Goal: Task Accomplishment & Management: Use online tool/utility

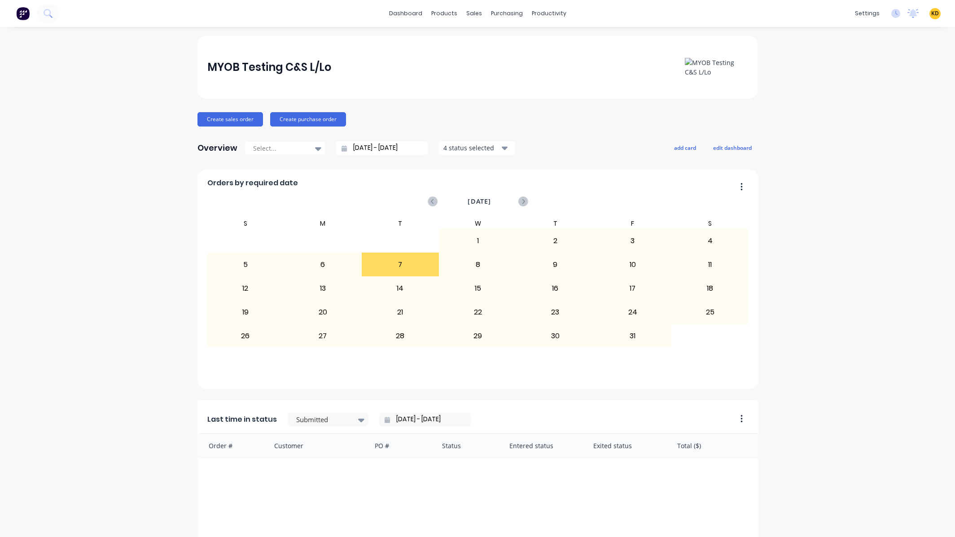
click at [932, 14] on span "KD" at bounding box center [936, 13] width 8 height 8
drag, startPoint x: 893, startPoint y: 112, endPoint x: 818, endPoint y: 57, distance: 93.0
click at [893, 112] on button "Sign out" at bounding box center [879, 113] width 119 height 18
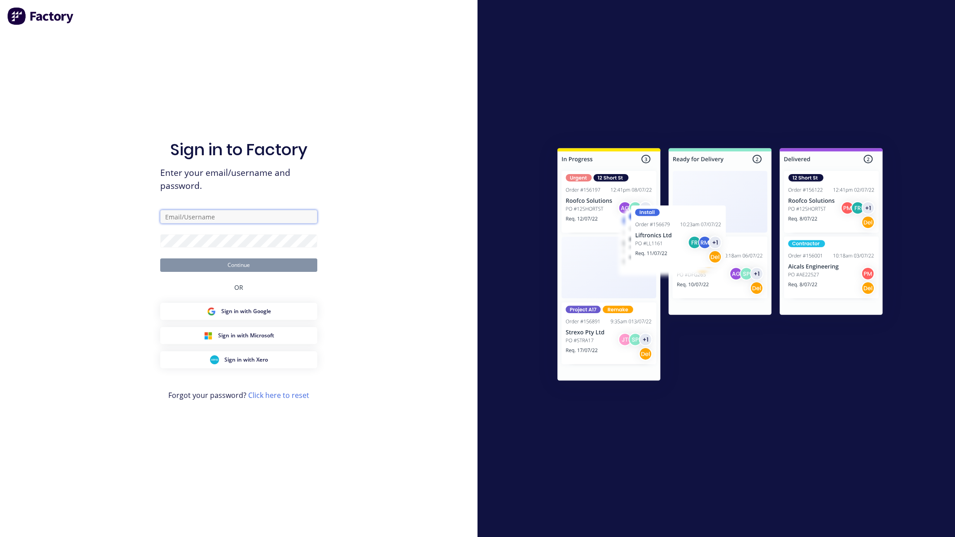
click at [218, 213] on input "text" at bounding box center [238, 216] width 157 height 13
paste input "[EMAIL_ADDRESS][DOMAIN_NAME]"
type input "[EMAIL_ADDRESS][DOMAIN_NAME]"
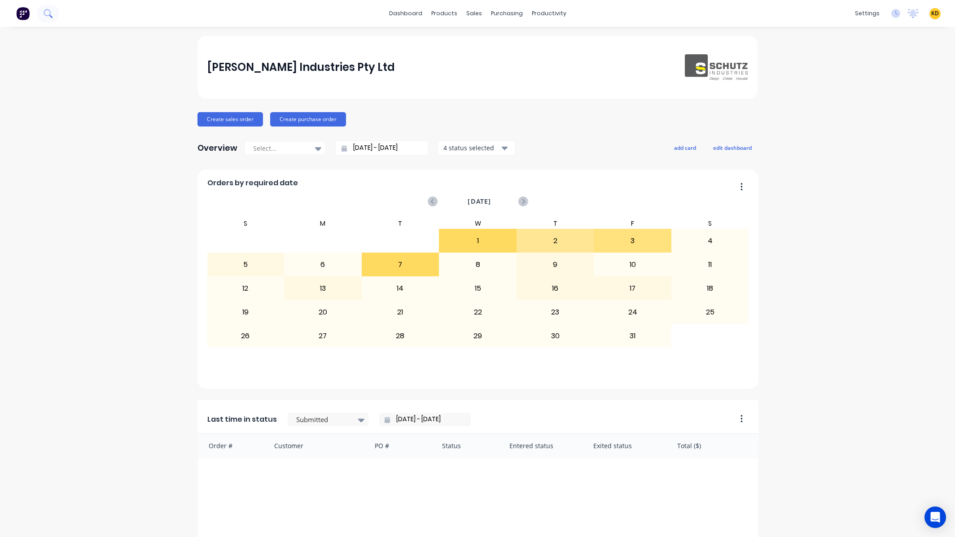
click at [55, 10] on button at bounding box center [48, 13] width 22 height 18
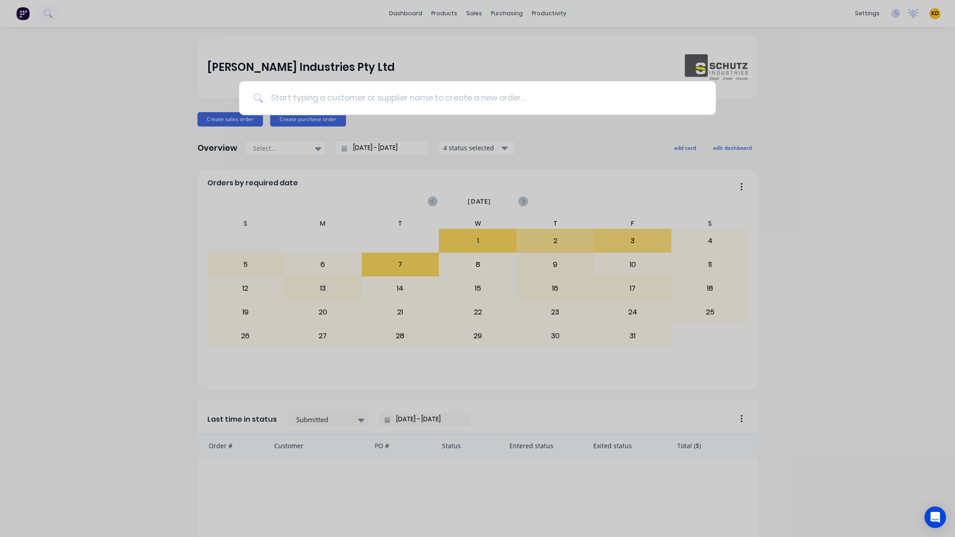
click at [313, 91] on input at bounding box center [483, 98] width 438 height 34
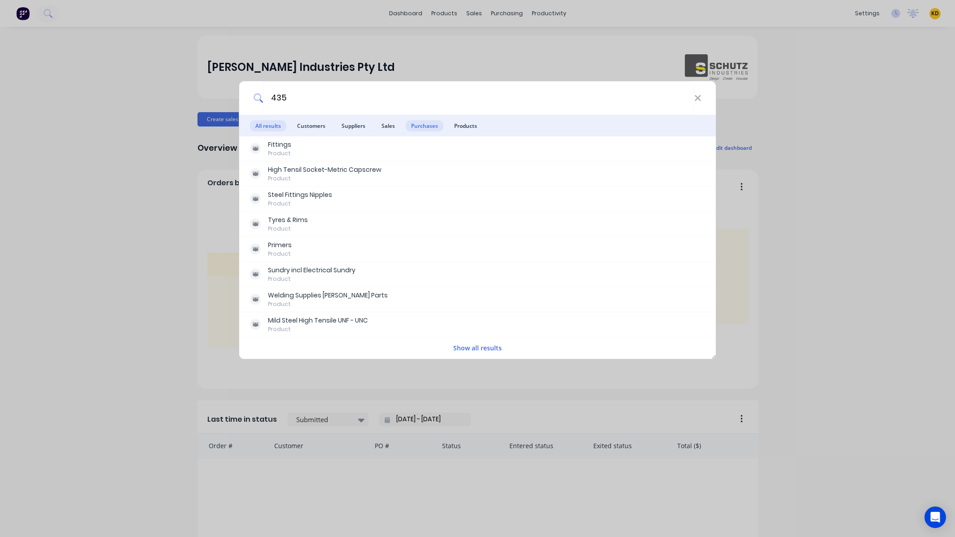
type input "435"
click at [431, 131] on span "Purchases" at bounding box center [425, 125] width 38 height 11
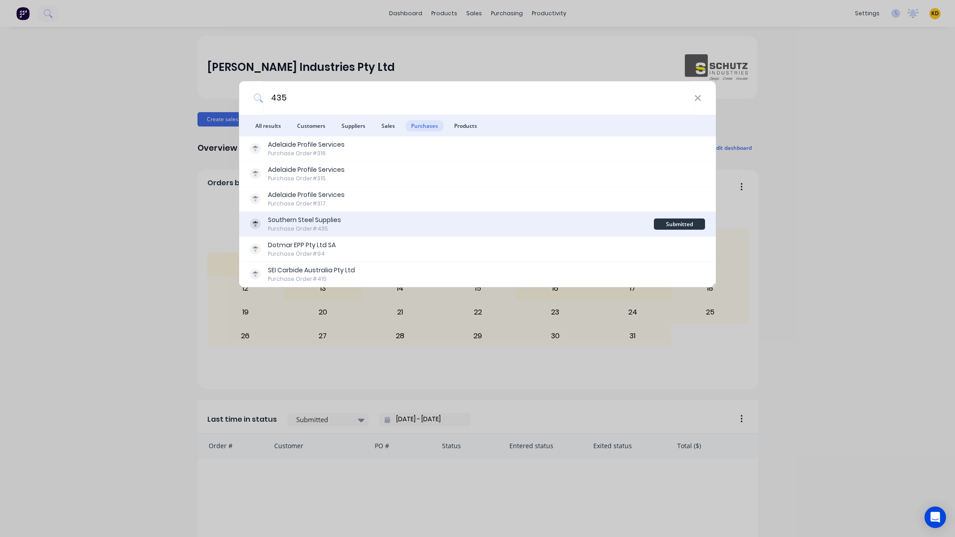
click at [425, 222] on div "Southern Steel Supplies Purchase Order #435" at bounding box center [452, 224] width 404 height 18
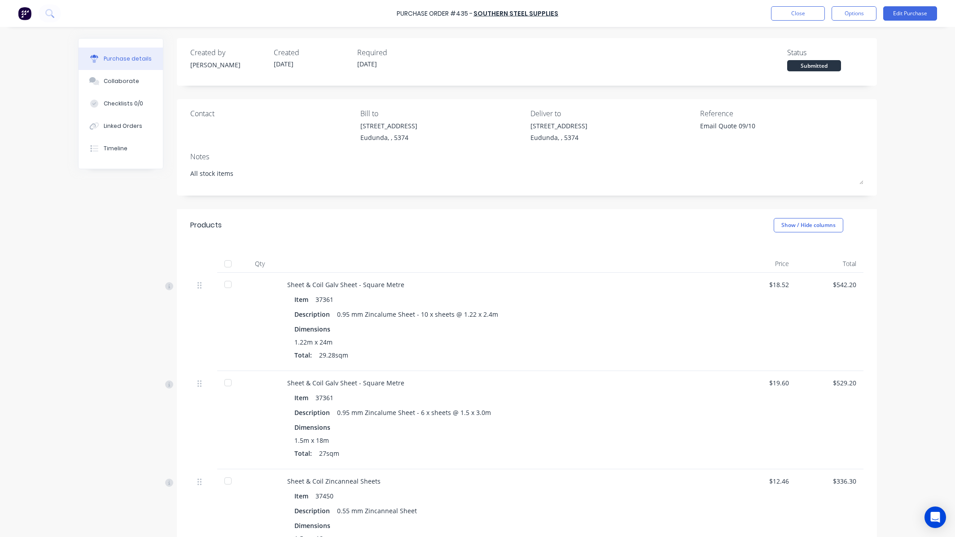
click at [116, 293] on div "Created by [PERSON_NAME] Created [DATE] Required [DATE] Status Submitted Contac…" at bounding box center [477, 362] width 799 height 649
click at [69, 204] on div "Purchase details Collaborate Checklists 0/0 Linked Orders Timeline Created by […" at bounding box center [477, 255] width 817 height 492
click at [127, 147] on button "Timeline" at bounding box center [121, 148] width 84 height 22
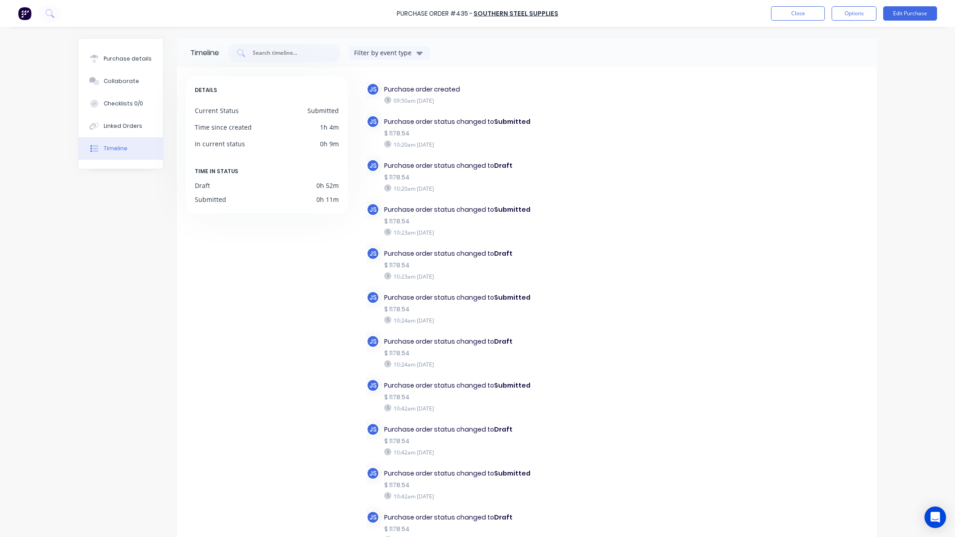
scroll to position [389, 0]
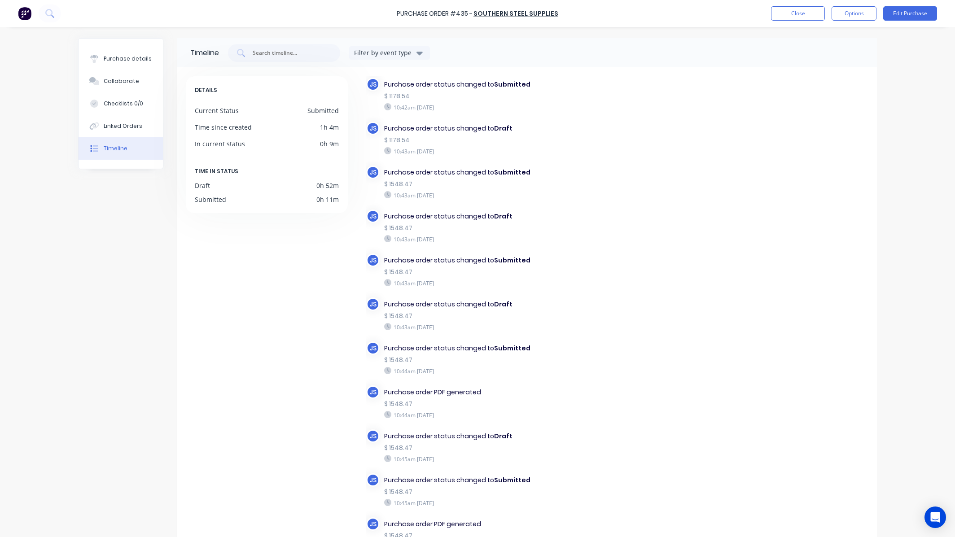
click at [708, 245] on div "JS Purchase order created 09:50am [DATE] JS Purchase order status changed to Su…" at bounding box center [617, 138] width 502 height 891
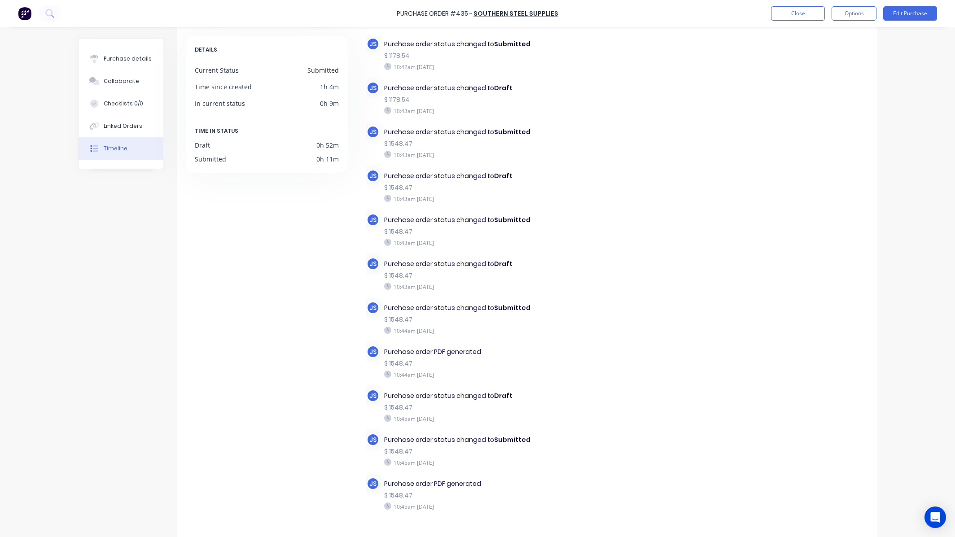
scroll to position [72, 0]
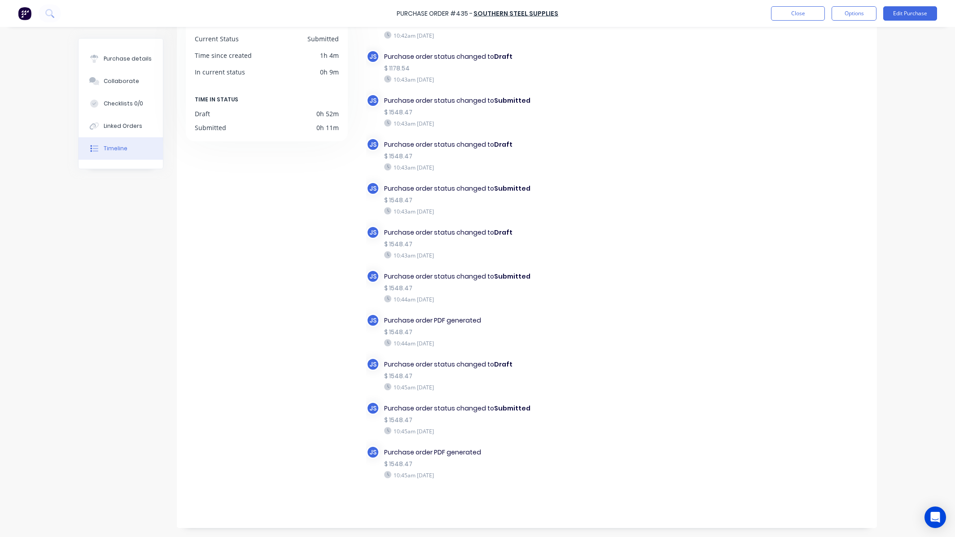
click at [679, 375] on div "JS Purchase order created 09:50am [DATE] JS Purchase order status changed to Su…" at bounding box center [617, 67] width 502 height 891
click at [119, 51] on button "Purchase details" at bounding box center [121, 59] width 84 height 22
type textarea "x"
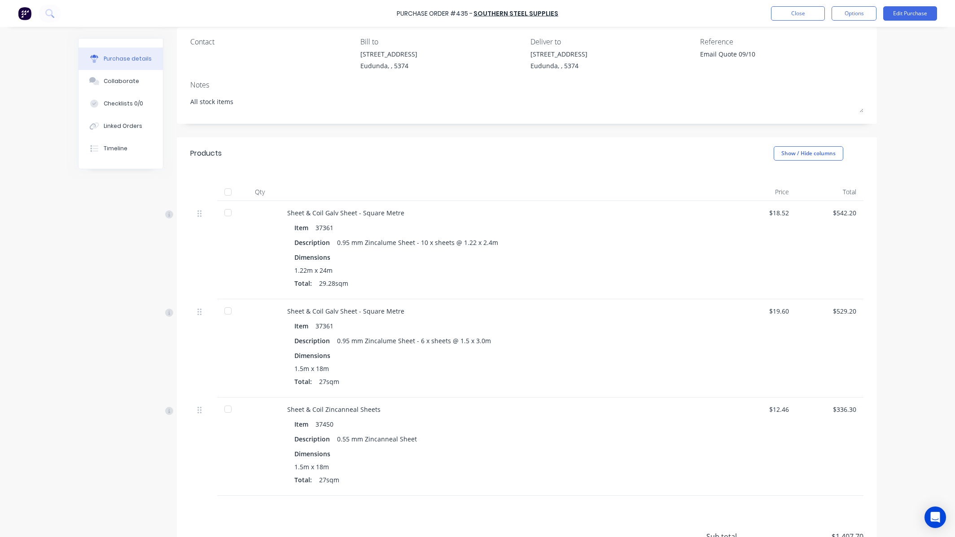
click at [94, 324] on div "Created by [PERSON_NAME] Created [DATE] Required [DATE] Status Submitted Contac…" at bounding box center [477, 290] width 799 height 649
click at [112, 303] on div "Created by [PERSON_NAME] Created [DATE] Required [DATE] Status Submitted Contac…" at bounding box center [477, 290] width 799 height 649
click at [904, 14] on button "Edit Purchase" at bounding box center [910, 13] width 54 height 14
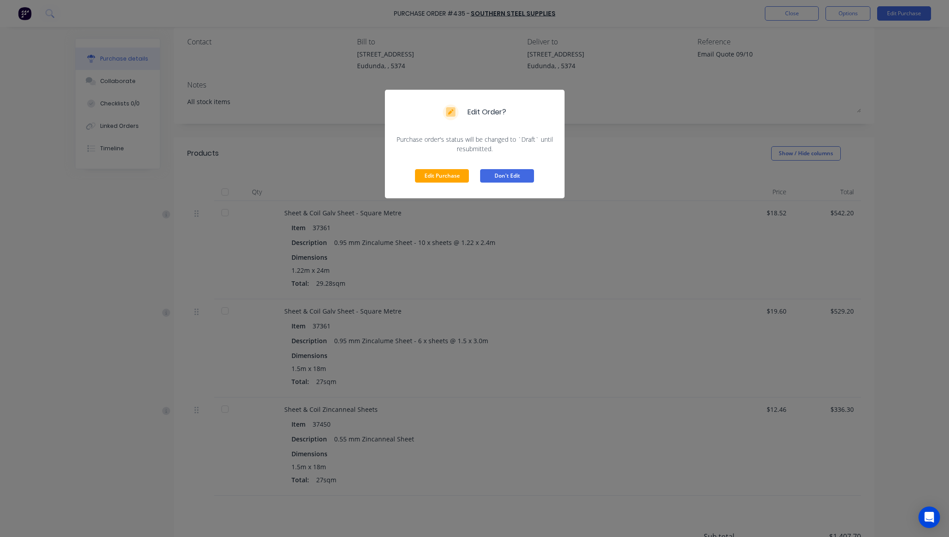
click at [514, 176] on button "Don't Edit" at bounding box center [507, 175] width 54 height 13
type textarea "x"
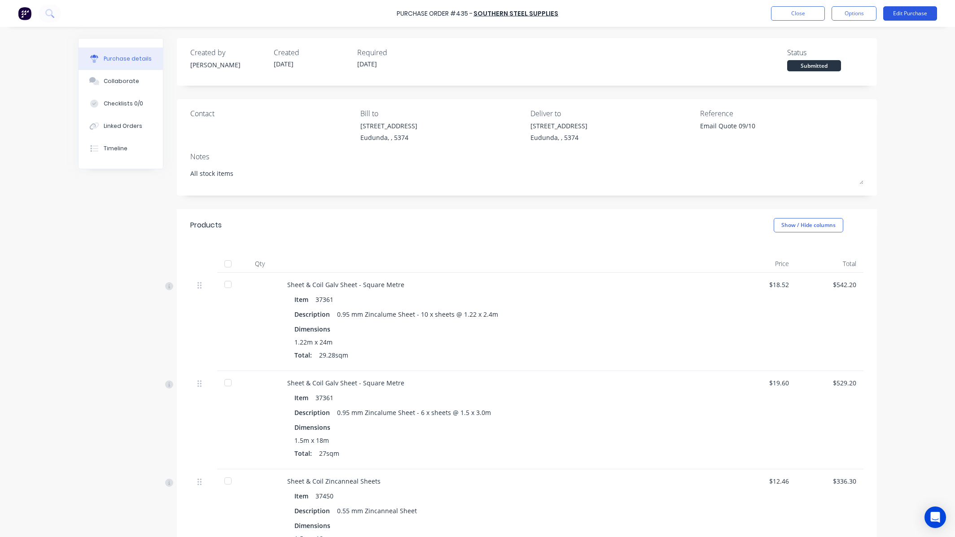
click at [907, 16] on button "Edit Purchase" at bounding box center [910, 13] width 54 height 14
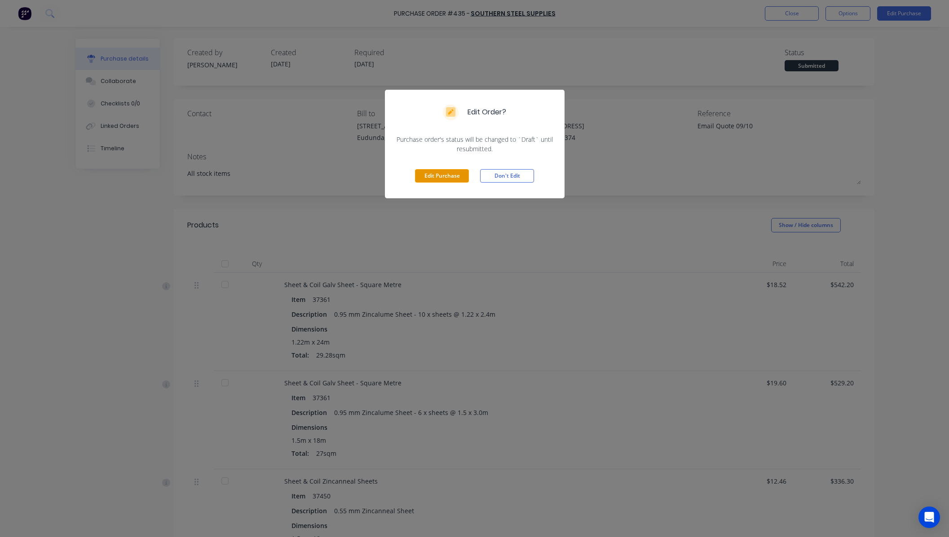
click at [443, 174] on button "Edit Purchase" at bounding box center [442, 175] width 54 height 13
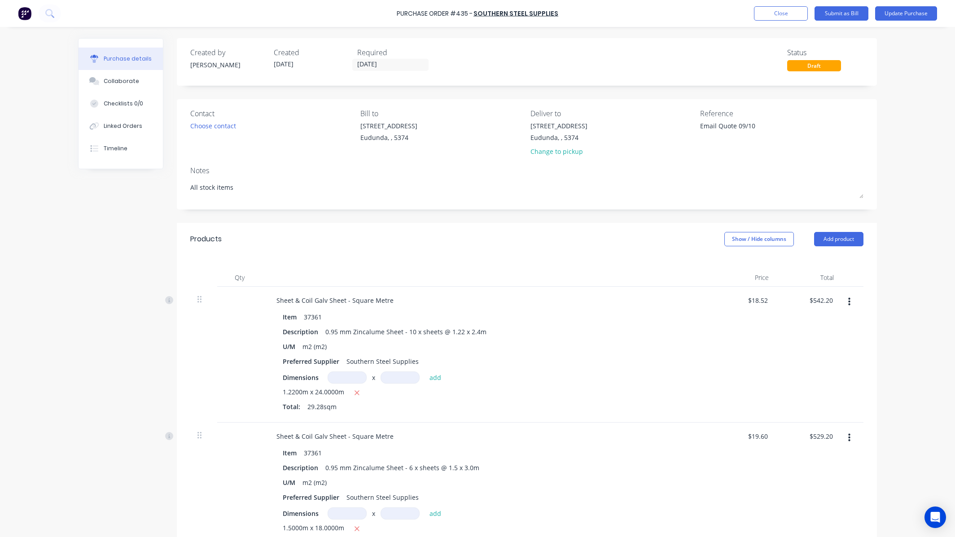
click at [889, 79] on div "Purchase Order #435 - Southern Steel Supplies Add product Close Submit as Bill …" at bounding box center [477, 268] width 955 height 537
click at [916, 16] on button "Update Purchase" at bounding box center [906, 13] width 62 height 14
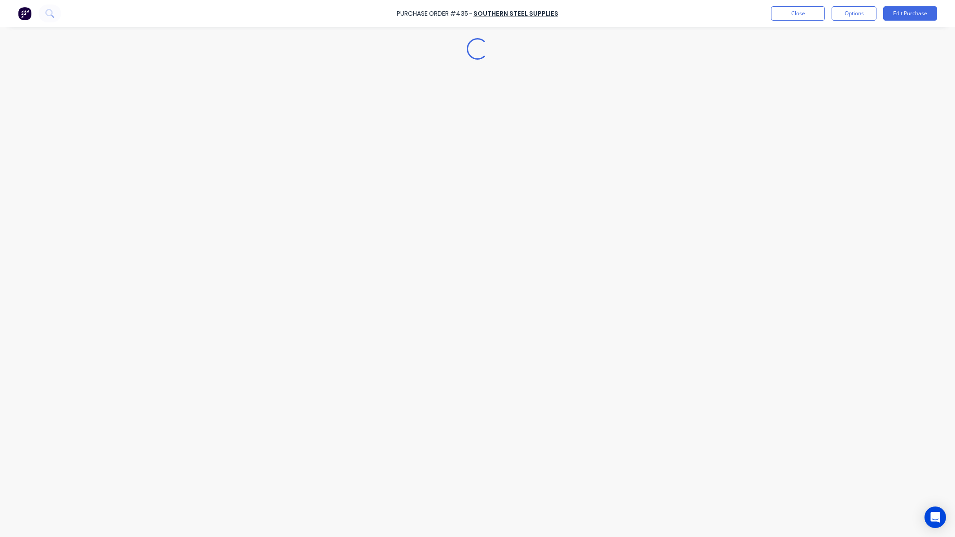
type textarea "x"
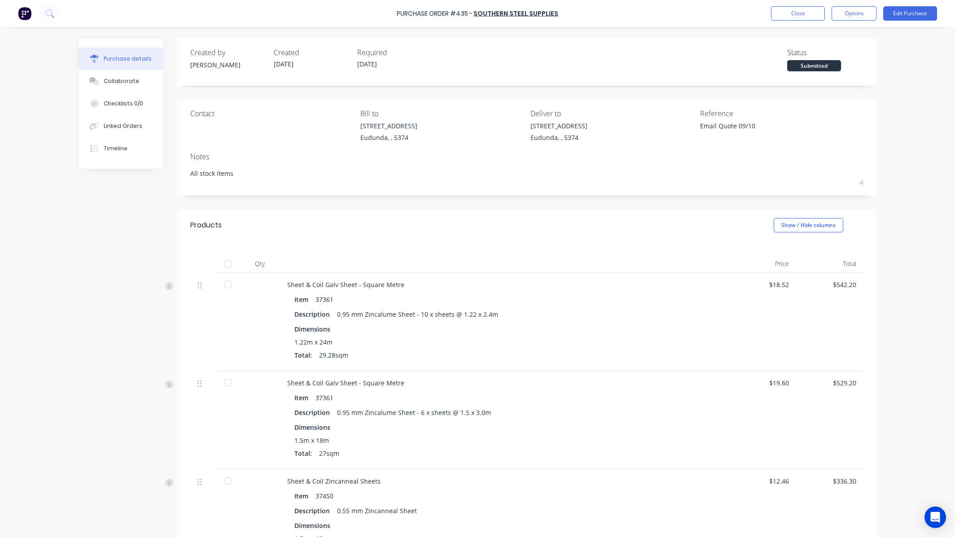
click at [63, 296] on div "Purchase Order #435 - Southern Steel Supplies Close Options Edit Purchase Purch…" at bounding box center [477, 268] width 955 height 537
click at [802, 18] on button "Close" at bounding box center [798, 13] width 54 height 14
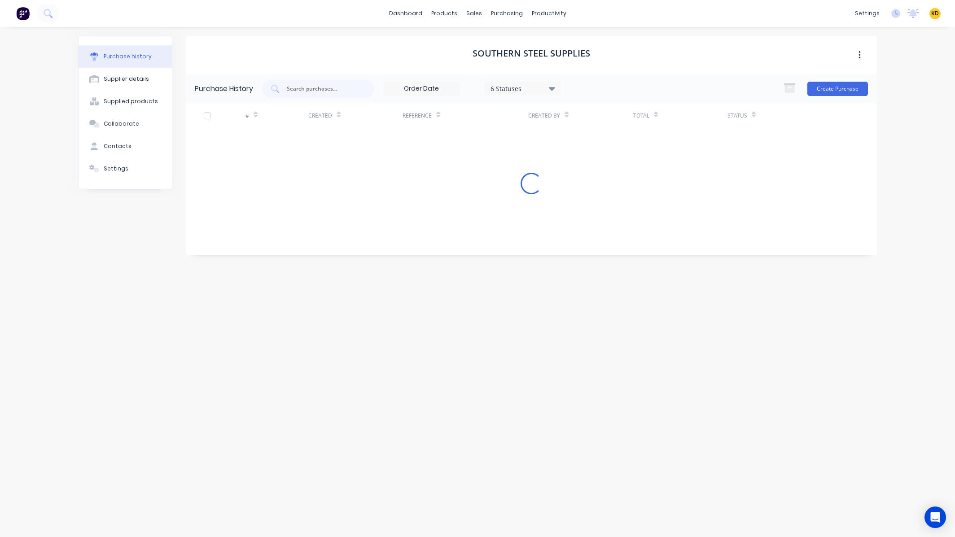
click at [935, 13] on span "KD" at bounding box center [936, 13] width 8 height 8
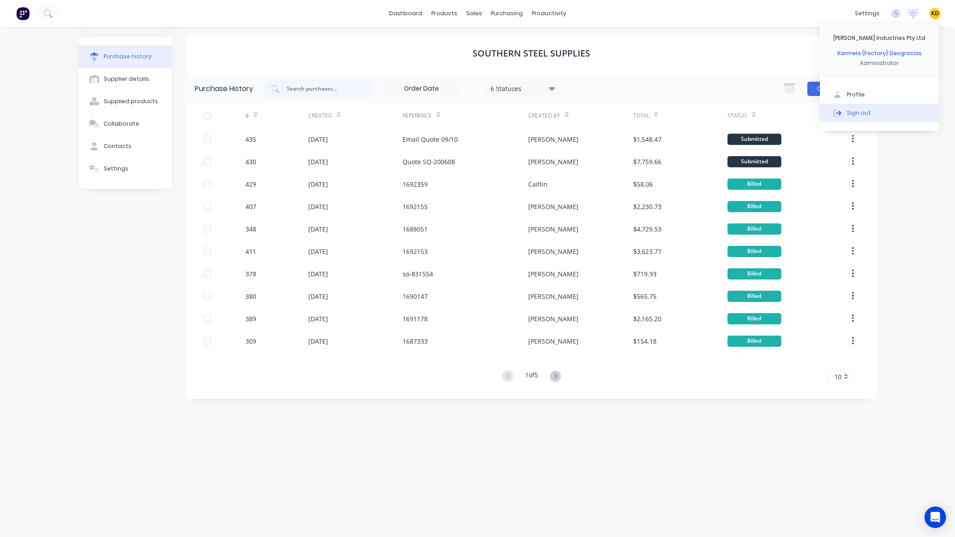
click at [886, 112] on button "Sign out" at bounding box center [879, 113] width 119 height 18
